Goal: Task Accomplishment & Management: Manage account settings

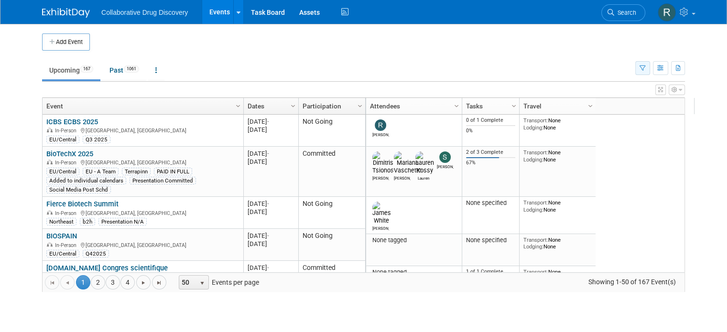
click at [646, 67] on icon "button" at bounding box center [642, 68] width 6 height 6
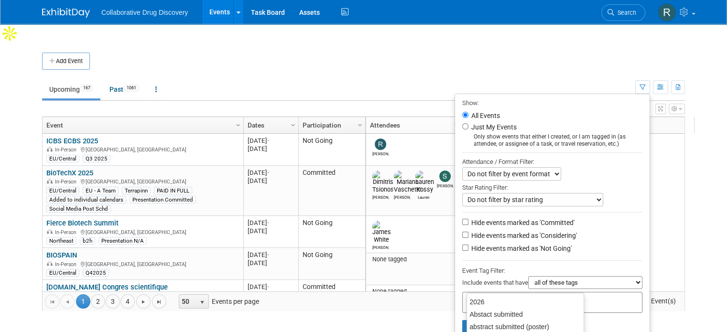
click at [531, 296] on input "text" at bounding box center [504, 301] width 76 height 10
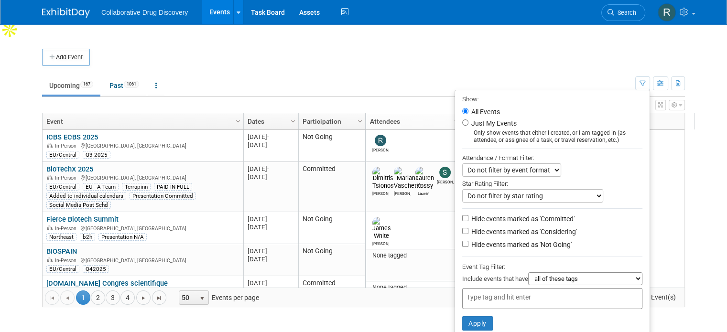
click at [549, 288] on div at bounding box center [552, 298] width 180 height 21
type input "eu"
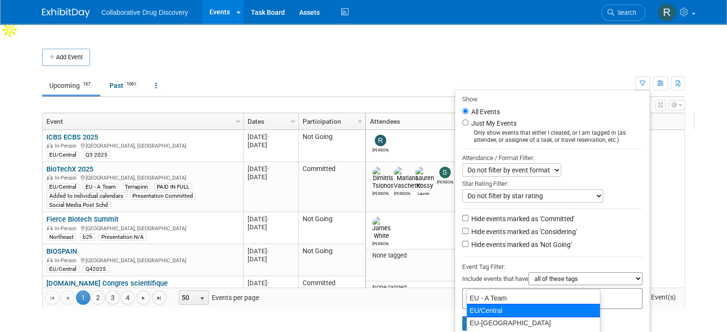
click at [489, 307] on div "EU/Central" at bounding box center [533, 310] width 134 height 13
type input "EU/Central"
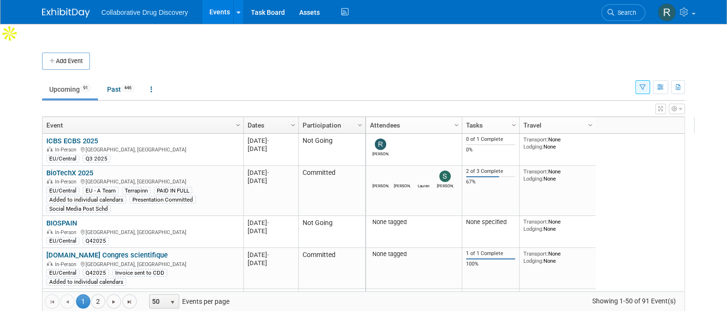
click at [604, 269] on div "Renate 0 of 1 Complete 0% Transport: None Lodging: None 2025 M-2025-10 October …" at bounding box center [533, 213] width 336 height 158
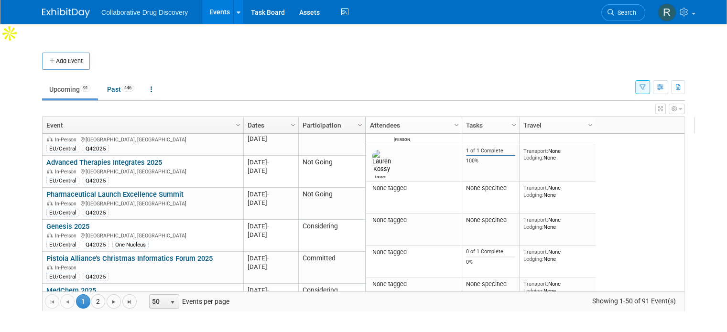
scroll to position [1579, 0]
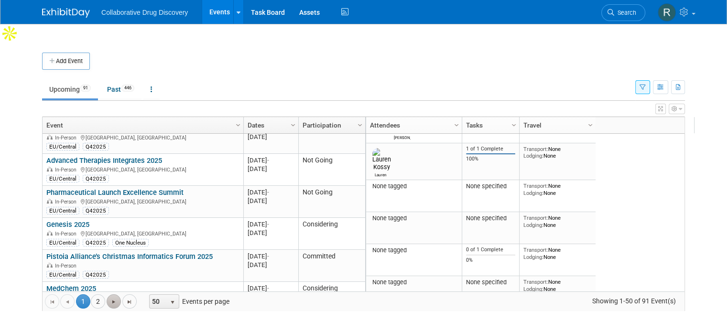
click at [110, 298] on span "Go to the next page" at bounding box center [114, 302] width 8 height 8
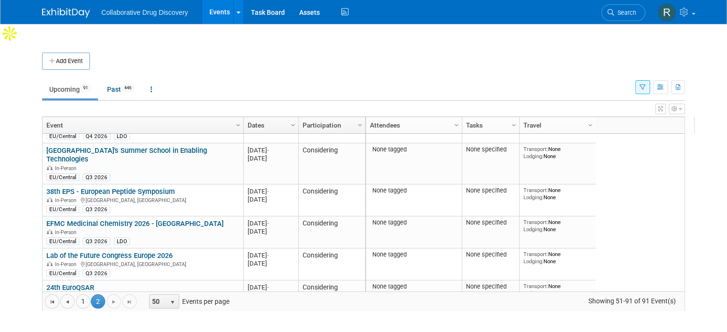
scroll to position [0, 0]
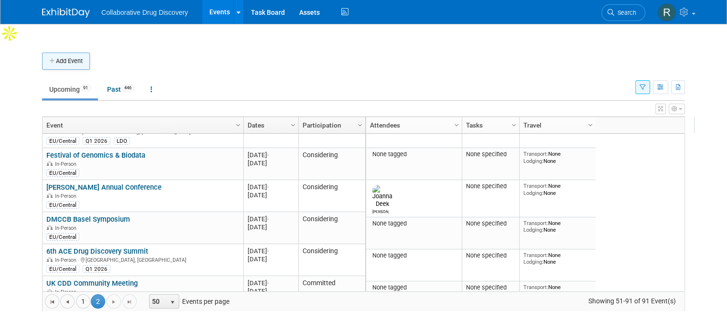
click at [66, 53] on button "Add Event" at bounding box center [66, 61] width 48 height 17
select select "9"
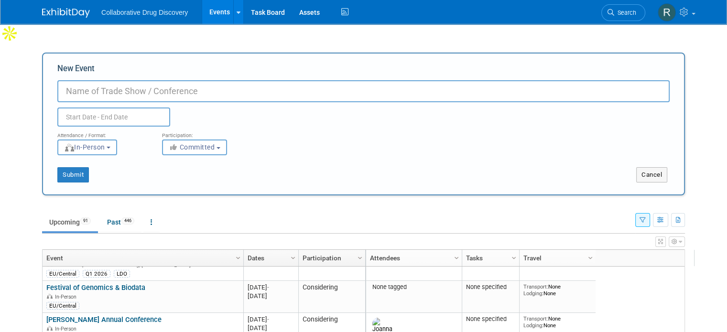
paste input "Trends in Organic Chemistry"
type input "Trends in Organic Chemistry"
click at [65, 108] on input "text" at bounding box center [113, 117] width 113 height 19
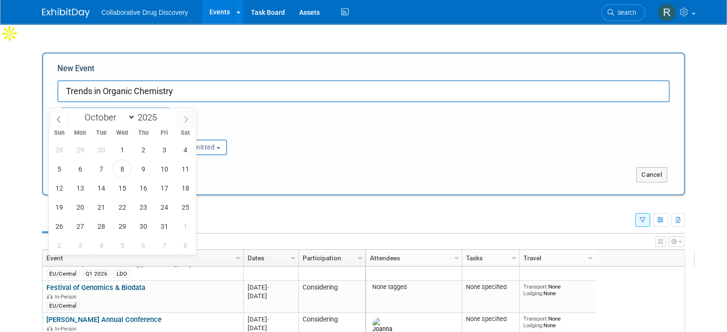
click at [186, 117] on icon at bounding box center [186, 119] width 7 height 7
select select "11"
click at [186, 117] on icon at bounding box center [186, 119] width 7 height 7
type input "2026"
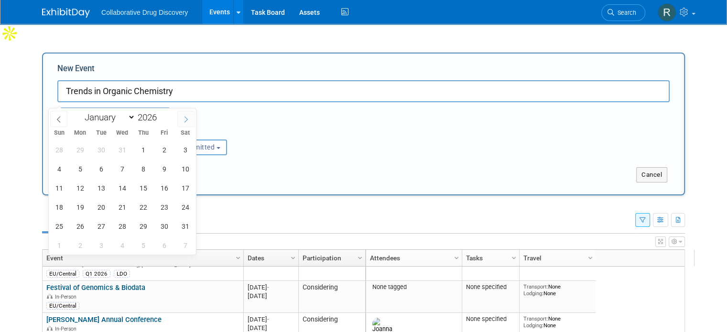
click at [186, 117] on icon at bounding box center [186, 119] width 7 height 7
select select "1"
click at [166, 148] on span "6" at bounding box center [164, 150] width 19 height 19
type input "Feb 6, 2026 to Feb 6, 2026"
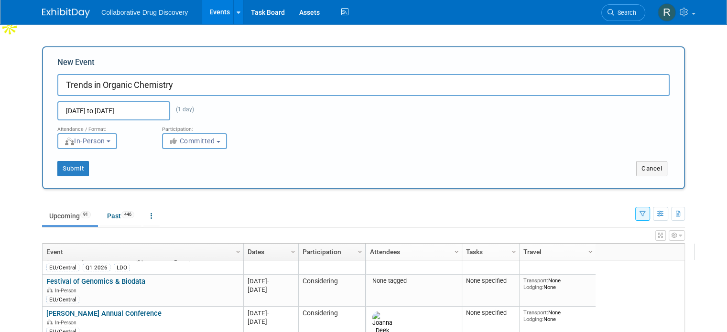
scroll to position [7, 0]
click at [107, 140] on b "button" at bounding box center [109, 141] width 4 height 2
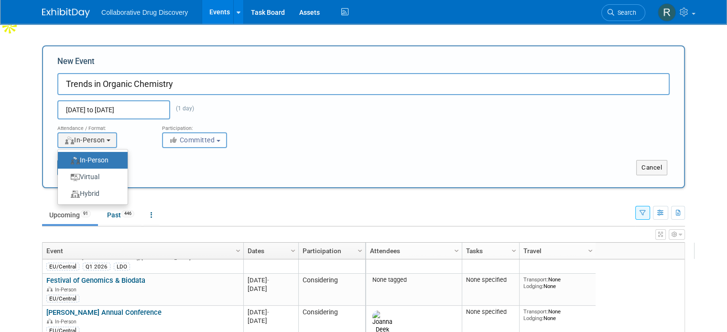
click at [215, 132] on button "Committed" at bounding box center [194, 140] width 65 height 16
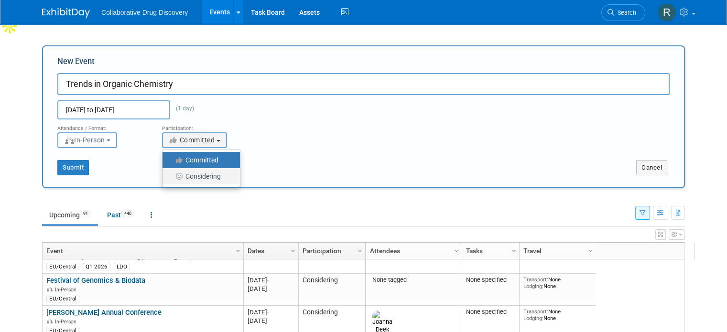
click at [206, 170] on label "Considering" at bounding box center [198, 176] width 63 height 12
click at [171, 173] on input "Considering" at bounding box center [168, 176] width 6 height 6
select select "2"
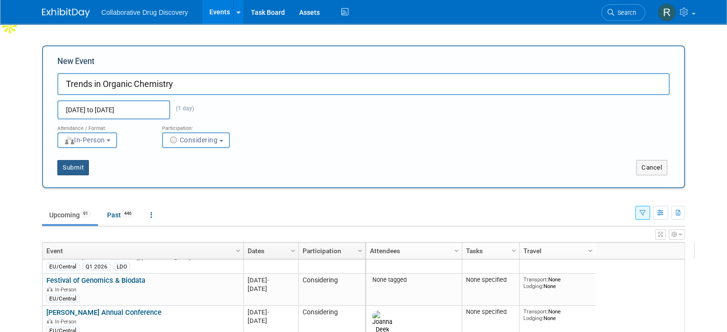
click at [66, 160] on button "Submit" at bounding box center [73, 167] width 32 height 15
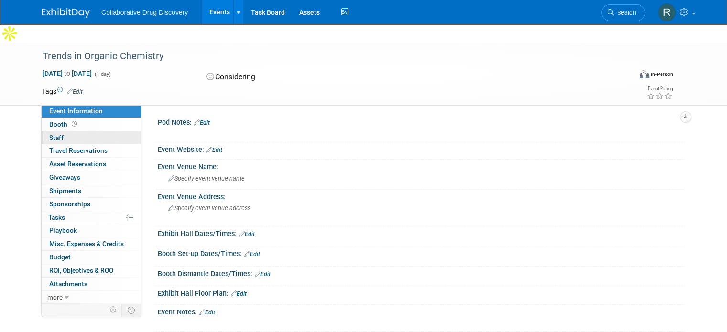
click at [58, 131] on link "0 Staff 0" at bounding box center [91, 137] width 99 height 13
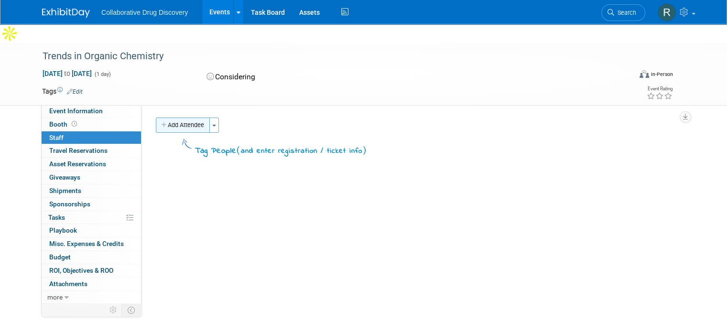
click at [179, 118] on button "Add Attendee" at bounding box center [183, 125] width 54 height 15
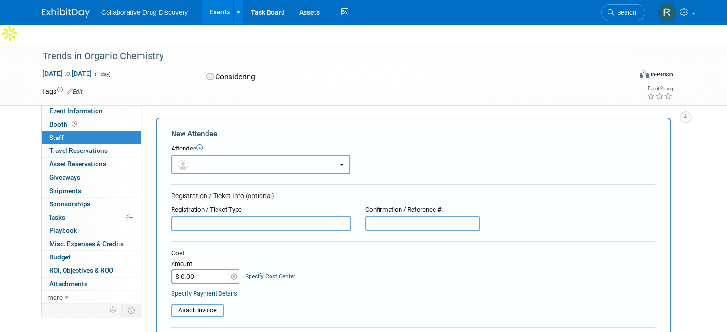
click at [178, 160] on img "button" at bounding box center [183, 165] width 11 height 11
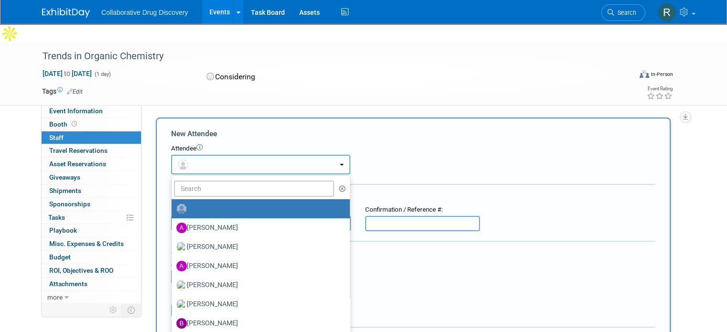
click at [178, 160] on img "button" at bounding box center [183, 165] width 11 height 11
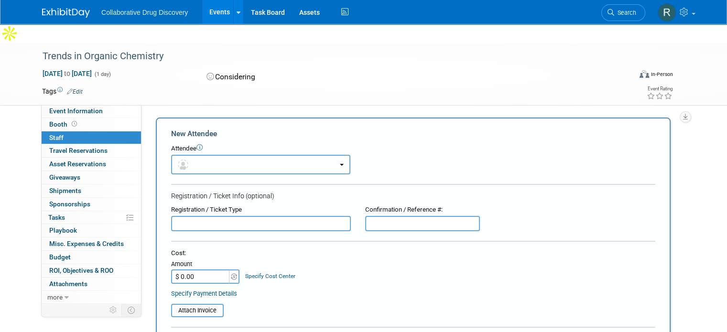
click at [336, 155] on button "button" at bounding box center [260, 165] width 179 height 20
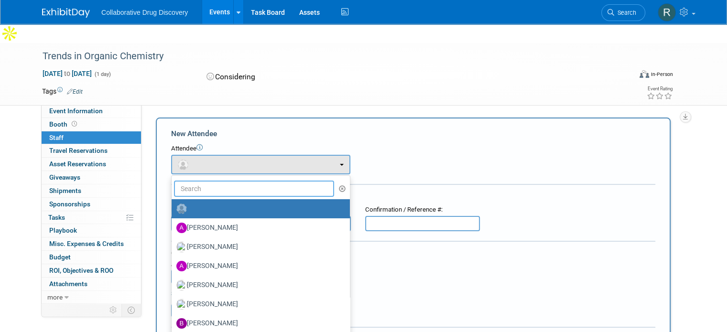
click at [303, 181] on input "text" at bounding box center [254, 189] width 160 height 16
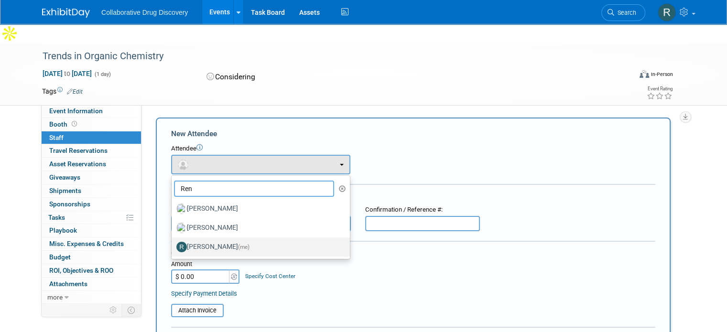
type input "Ren"
click at [212, 239] on label "Renate Baker (me)" at bounding box center [258, 246] width 164 height 15
click at [173, 243] on input "Renate Baker (me)" at bounding box center [170, 246] width 6 height 6
select select "719a1527-37d9-48f0-a1bd-f6aa1c33b18c"
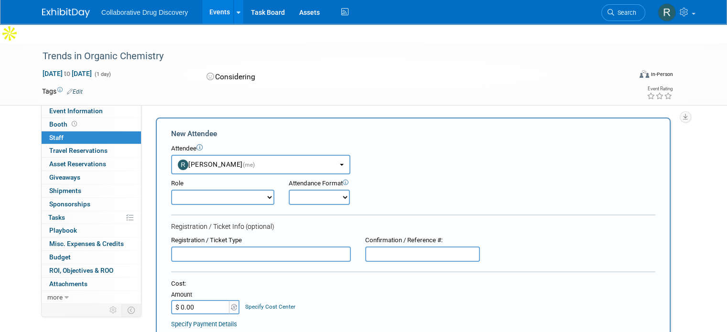
click at [338, 190] on select "Onsite Remote" at bounding box center [319, 197] width 61 height 15
select select "1"
click at [289, 190] on select "Onsite Remote" at bounding box center [319, 197] width 61 height 15
click at [260, 190] on select "Considering Demonstrator Host Planner Presenter Sales Representative Set-up/Dis…" at bounding box center [222, 197] width 103 height 15
select select "200"
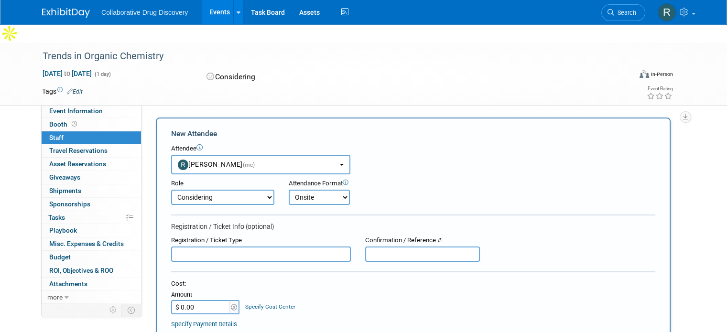
click at [171, 190] on select "Considering Demonstrator Host Planner Presenter Sales Representative Set-up/Dis…" at bounding box center [222, 197] width 103 height 15
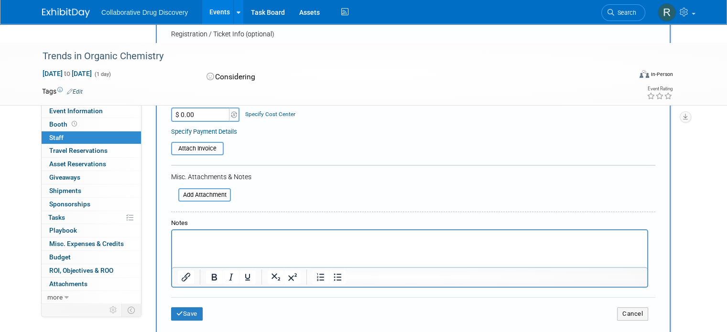
scroll to position [192, 0]
click at [200, 241] on p "Rich Text Area. Press ALT-0 for help." at bounding box center [410, 240] width 464 height 10
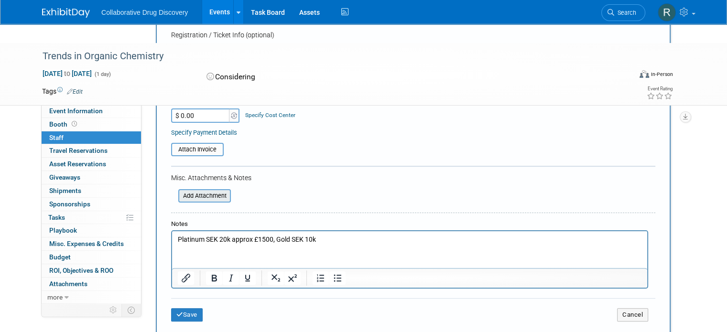
click at [204, 190] on input "file" at bounding box center [173, 195] width 114 height 11
click at [215, 190] on input "file" at bounding box center [173, 195] width 114 height 11
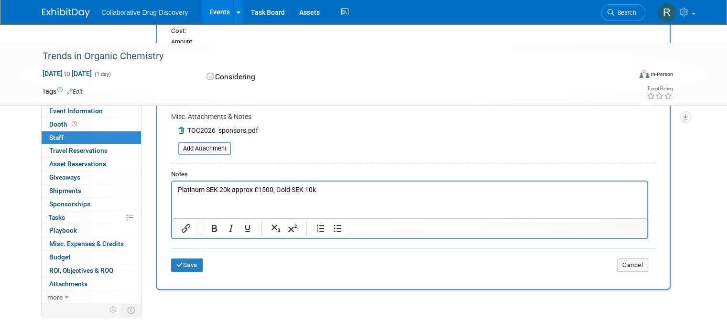
scroll to position [252, 0]
click at [182, 259] on button "Save" at bounding box center [187, 265] width 32 height 13
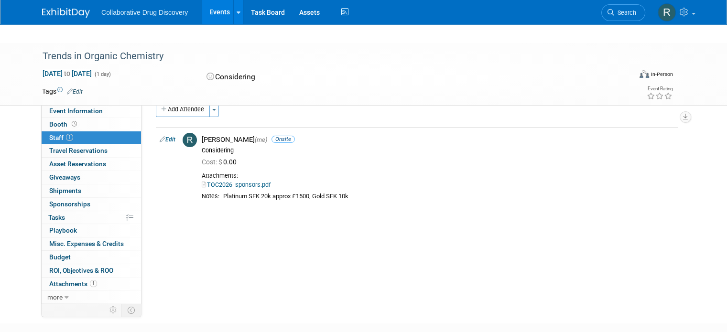
scroll to position [0, 0]
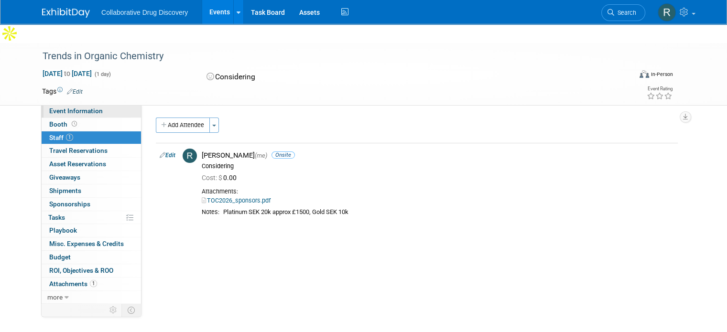
click at [88, 107] on span "Event Information" at bounding box center [76, 111] width 54 height 8
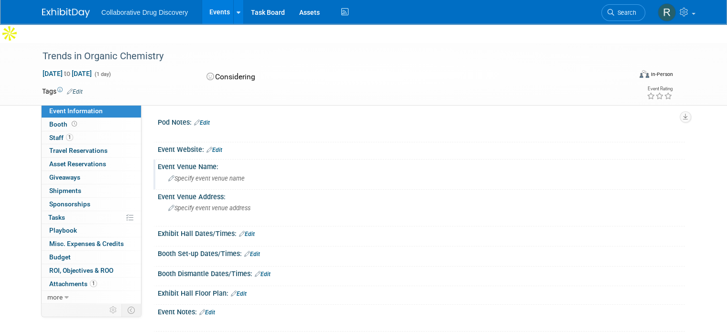
click at [224, 160] on div "Event Venue Name:" at bounding box center [421, 166] width 527 height 12
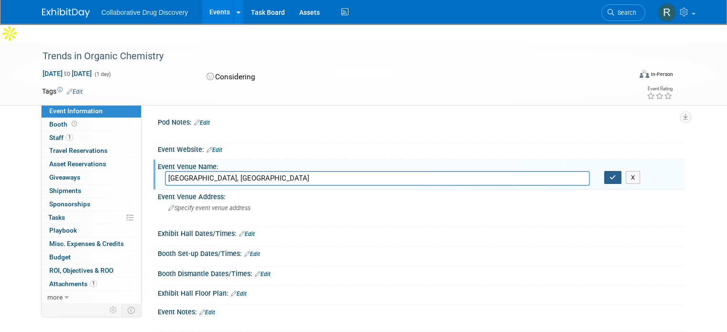
type input "Uppsala University, Sweden"
click at [616, 174] on icon "button" at bounding box center [612, 177] width 7 height 6
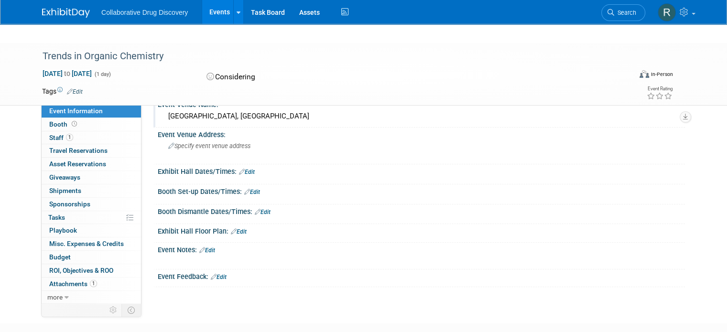
scroll to position [65, 0]
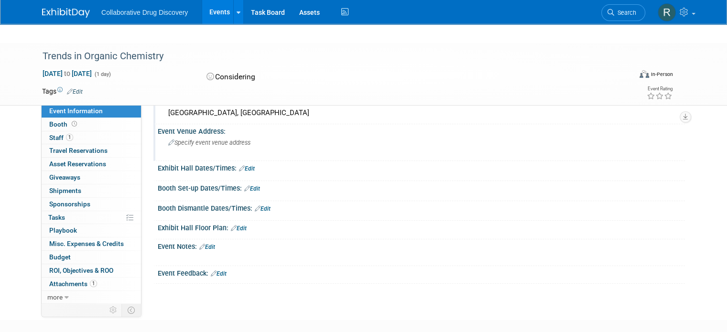
click at [204, 139] on span "Specify event venue address" at bounding box center [209, 142] width 82 height 7
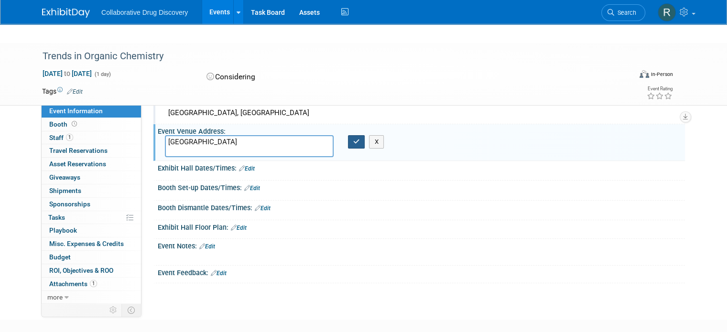
type textarea "Uppsala"
click at [356, 135] on button "button" at bounding box center [356, 141] width 17 height 13
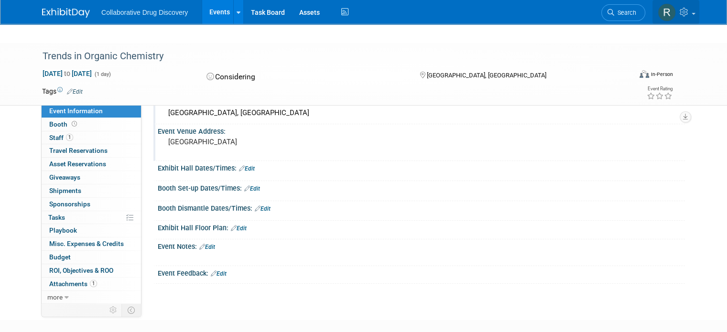
click at [699, 14] on link at bounding box center [675, 12] width 47 height 24
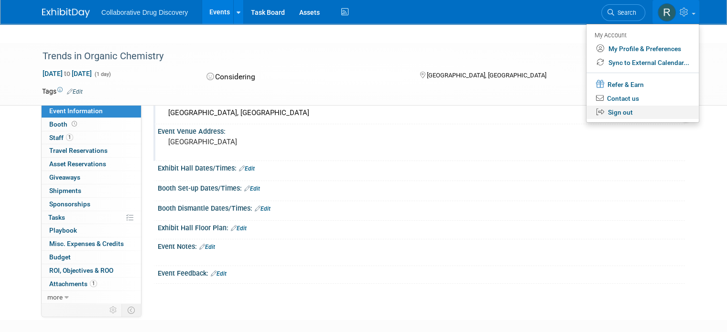
click at [634, 116] on link "Sign out" at bounding box center [642, 113] width 112 height 14
